Goal: Use online tool/utility

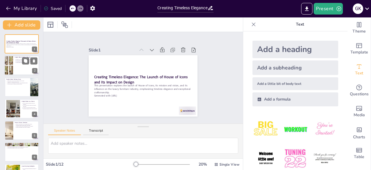
click at [14, 68] on div at bounding box center [21, 66] width 35 height 20
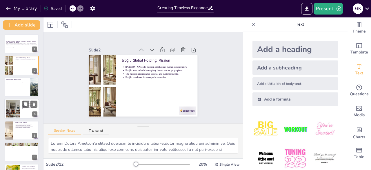
click at [21, 116] on div at bounding box center [21, 109] width 35 height 20
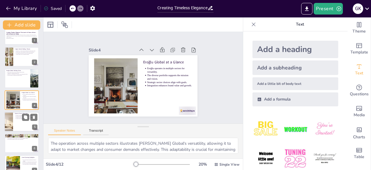
click at [21, 125] on div at bounding box center [21, 122] width 35 height 20
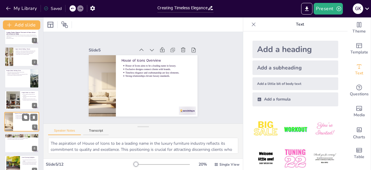
scroll to position [30, 0]
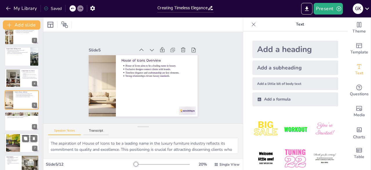
click at [21, 144] on div at bounding box center [21, 143] width 35 height 20
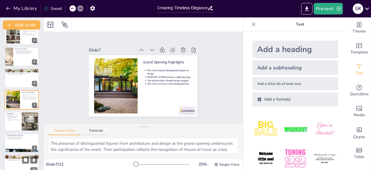
click at [20, 159] on p "Innovation and quality are key focuses." at bounding box center [22, 159] width 30 height 1
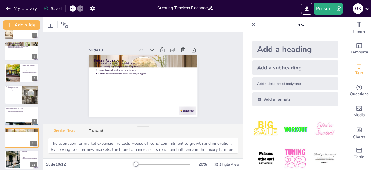
scroll to position [126, 0]
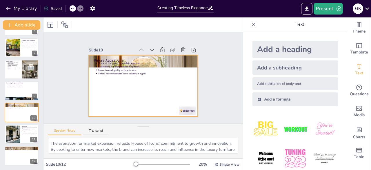
click at [104, 103] on div at bounding box center [143, 85] width 109 height 61
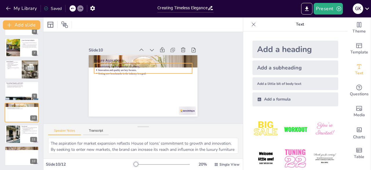
click at [112, 68] on p "Innovation and quality are key focuses." at bounding box center [145, 69] width 94 height 3
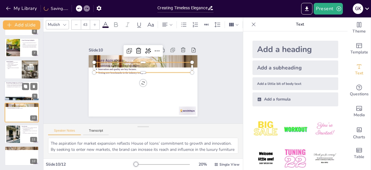
drag, startPoint x: 12, startPoint y: 84, endPoint x: 12, endPoint y: 73, distance: 11.3
click at [12, 84] on p "Exclusive collections enhance the design process." at bounding box center [22, 84] width 30 height 1
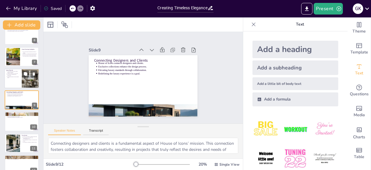
click at [11, 71] on p "Collaboration with iconic brands enhances offerings." at bounding box center [13, 71] width 13 height 2
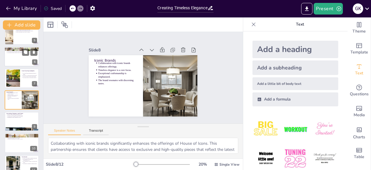
click at [11, 59] on div at bounding box center [21, 57] width 35 height 20
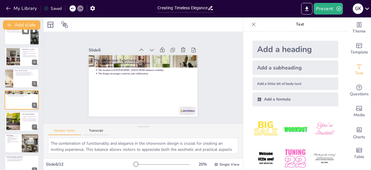
click at [14, 42] on div at bounding box center [21, 35] width 35 height 20
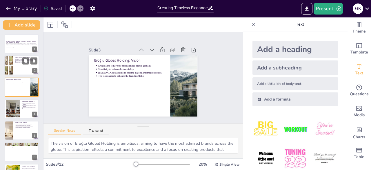
click at [18, 74] on div at bounding box center [21, 66] width 35 height 20
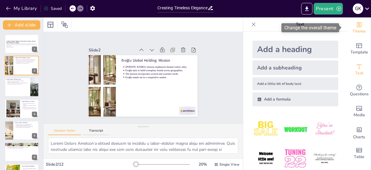
click at [361, 26] on div "Theme" at bounding box center [359, 27] width 23 height 21
